Goal: Task Accomplishment & Management: Use online tool/utility

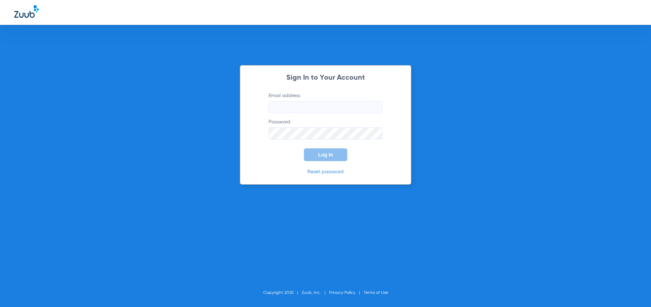
type input "[EMAIL_ADDRESS][DOMAIN_NAME]"
click at [331, 156] on span "Log In" at bounding box center [325, 155] width 15 height 6
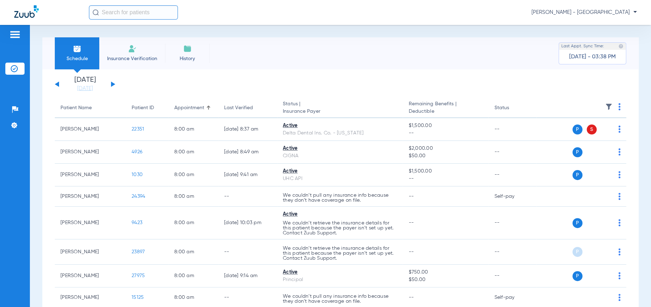
click at [112, 83] on button at bounding box center [113, 83] width 4 height 5
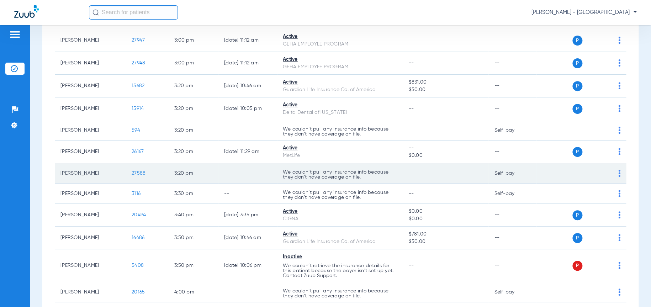
scroll to position [1565, 0]
